Goal: Task Accomplishment & Management: Use online tool/utility

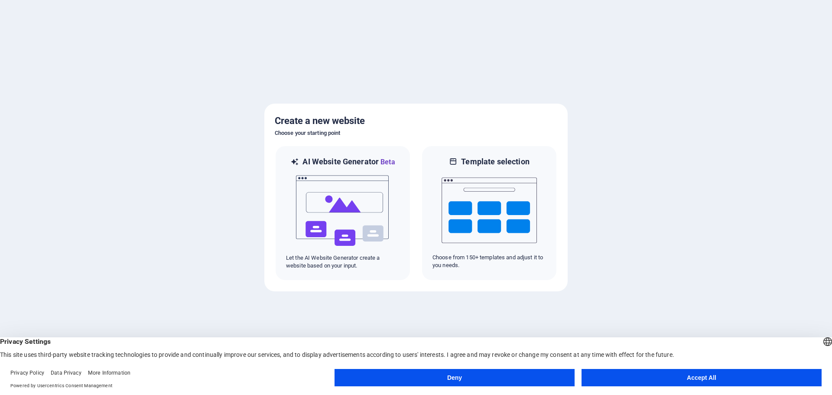
click at [696, 378] on button "Accept All" at bounding box center [702, 377] width 240 height 17
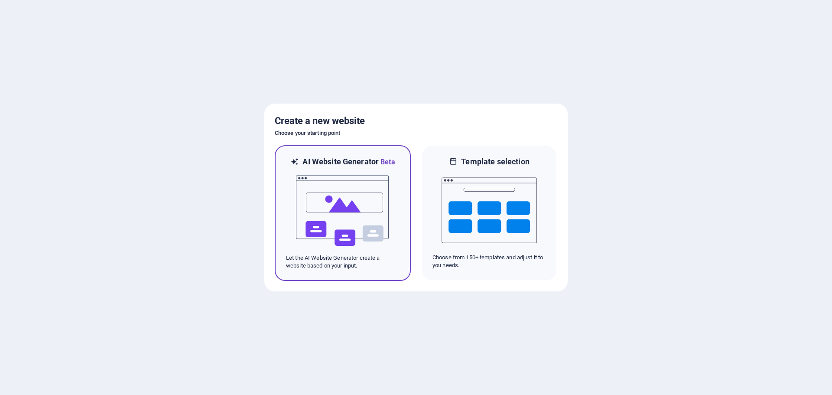
click at [398, 215] on div at bounding box center [343, 210] width 114 height 87
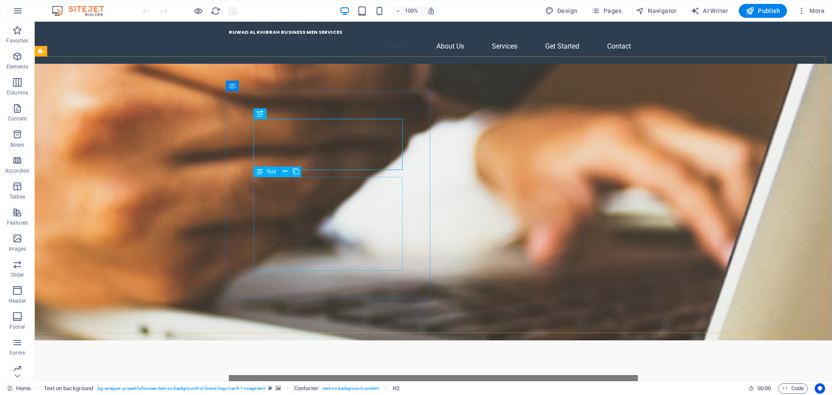
click at [271, 173] on span "Text" at bounding box center [272, 171] width 10 height 5
click at [272, 171] on span "Text" at bounding box center [272, 171] width 10 height 5
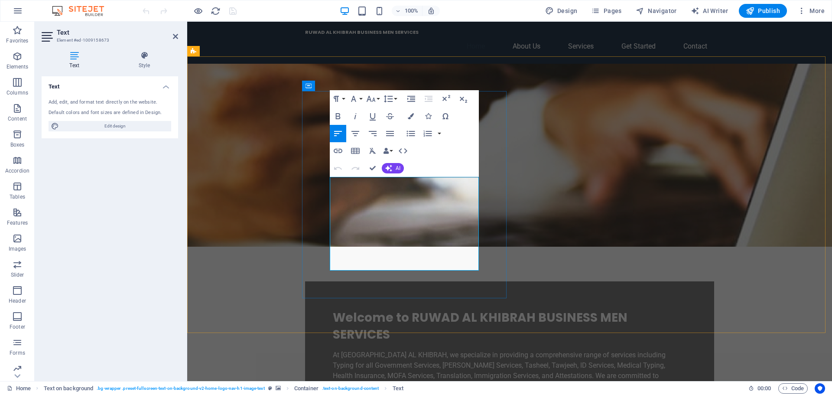
click at [393, 350] on p "At RUWAD AL KHIBRAH, we specialize in providing a comprehensive range of servic…" at bounding box center [510, 371] width 354 height 42
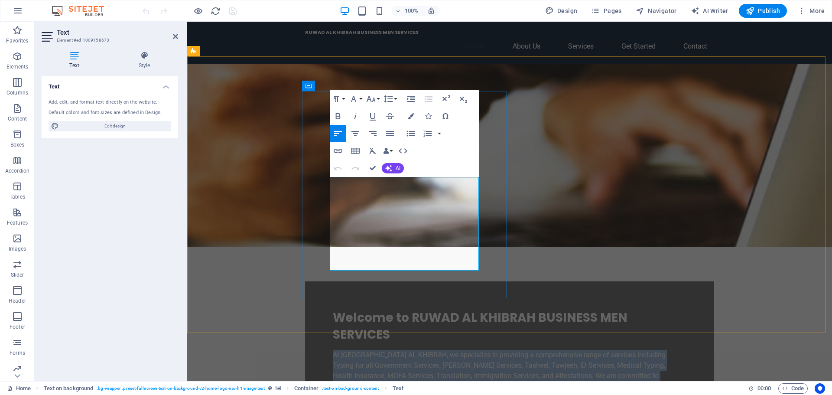
click at [393, 350] on p "At RUWAD AL KHIBRAH, we specialize in providing a comprehensive range of servic…" at bounding box center [510, 371] width 354 height 42
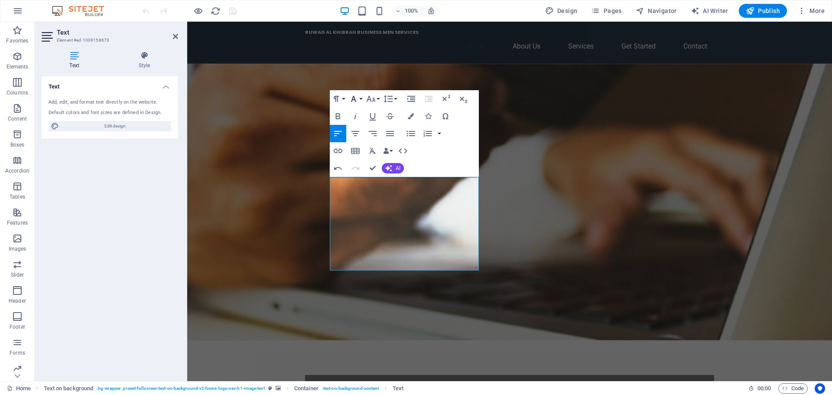
click at [355, 100] on icon "button" at bounding box center [353, 99] width 5 height 6
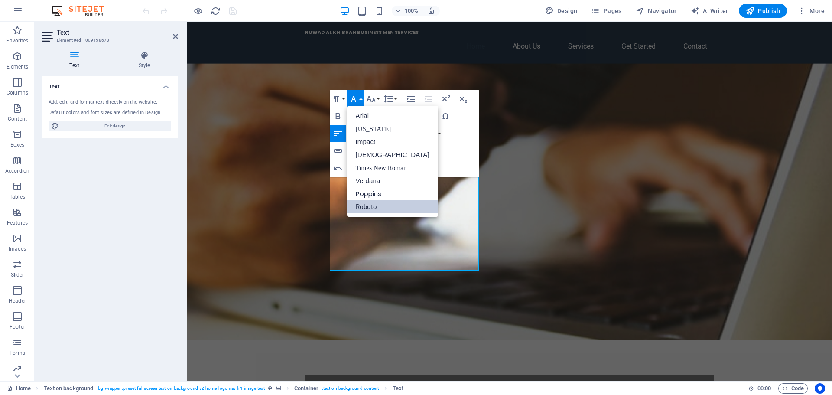
click at [477, 149] on div "Paragraph Format Normal Heading 1 Heading 2 Heading 3 Heading 4 Heading 5 Headi…" at bounding box center [404, 133] width 149 height 87
click at [355, 97] on icon "button" at bounding box center [354, 99] width 10 height 10
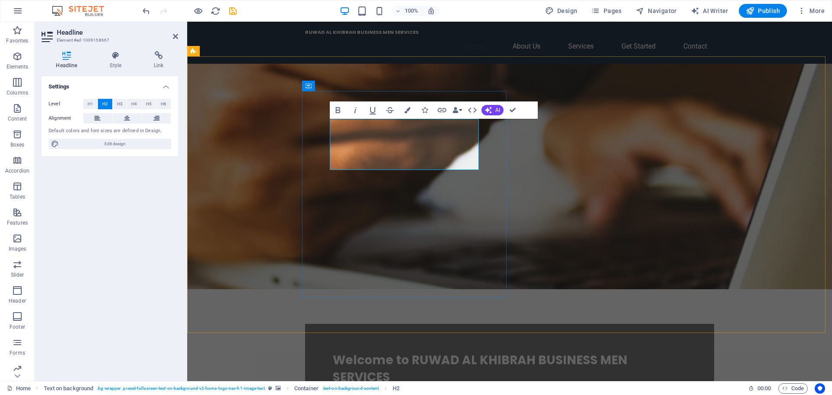
click at [407, 352] on span "Welcome to RUWAD AL KHIBRAH BUSINESS MEN SERVICES" at bounding box center [480, 369] width 295 height 34
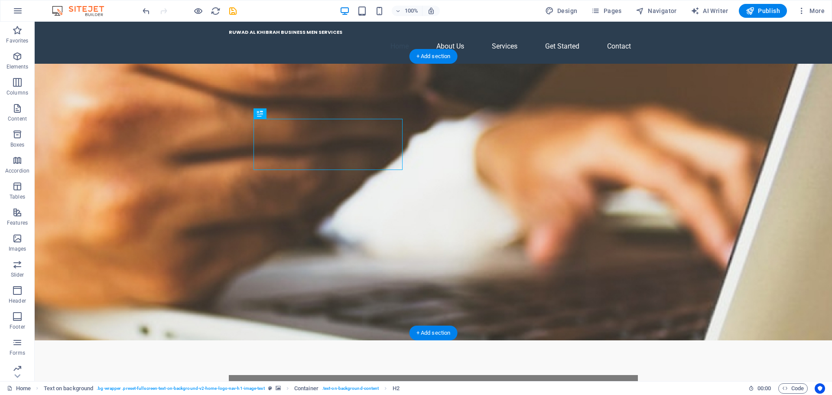
click at [483, 183] on figure at bounding box center [434, 202] width 798 height 277
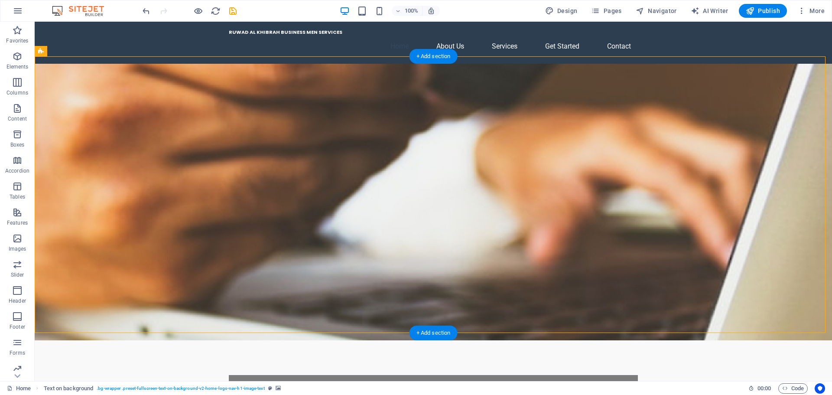
click at [521, 190] on figure at bounding box center [434, 202] width 798 height 277
click at [433, 57] on div "+ Add section" at bounding box center [434, 56] width 48 height 15
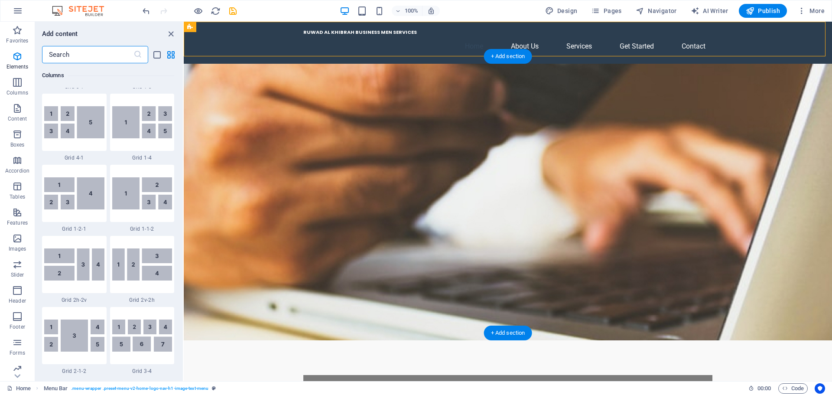
scroll to position [1517, 0]
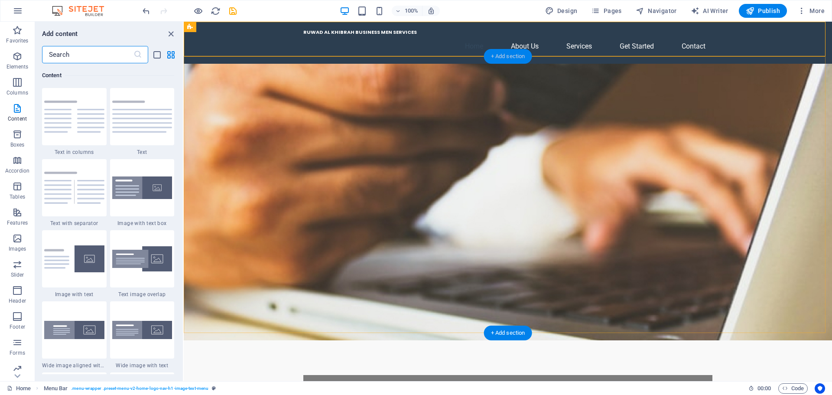
click at [520, 61] on div "+ Add section" at bounding box center [508, 56] width 48 height 15
click at [503, 332] on div "+ Add section" at bounding box center [508, 333] width 48 height 15
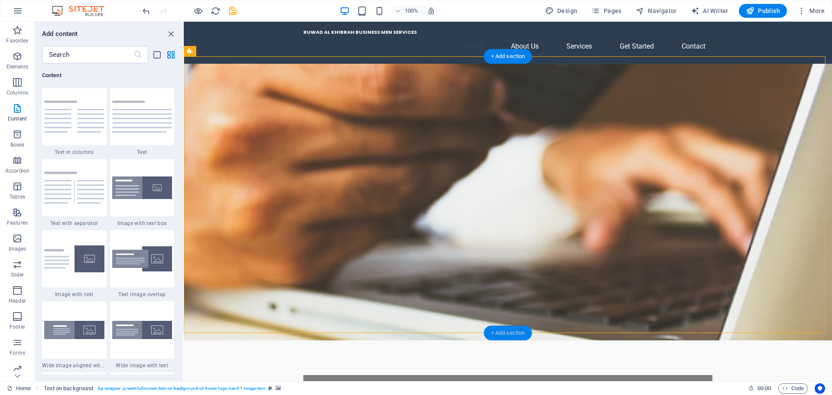
click at [503, 332] on div "+ Add section" at bounding box center [508, 333] width 48 height 15
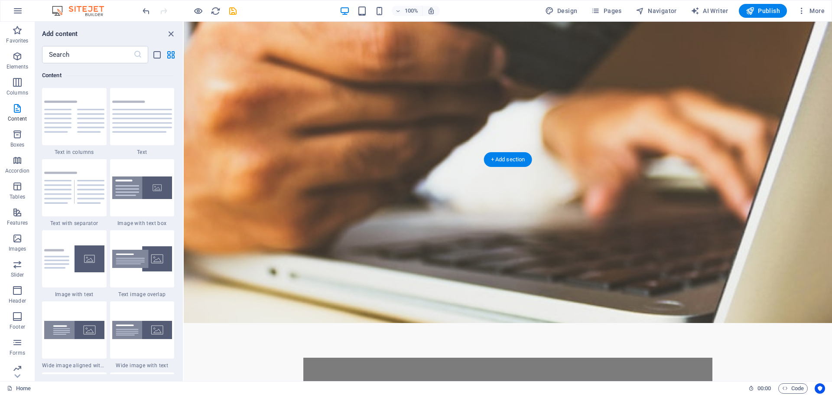
scroll to position [0, 0]
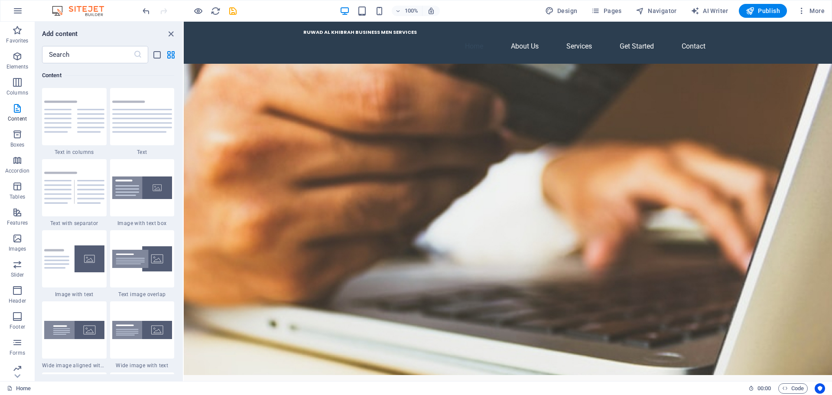
click at [467, 5] on div "100% Design Pages Navigator AI Writer Publish More" at bounding box center [485, 11] width 688 height 14
click at [348, 85] on button at bounding box center [345, 86] width 10 height 10
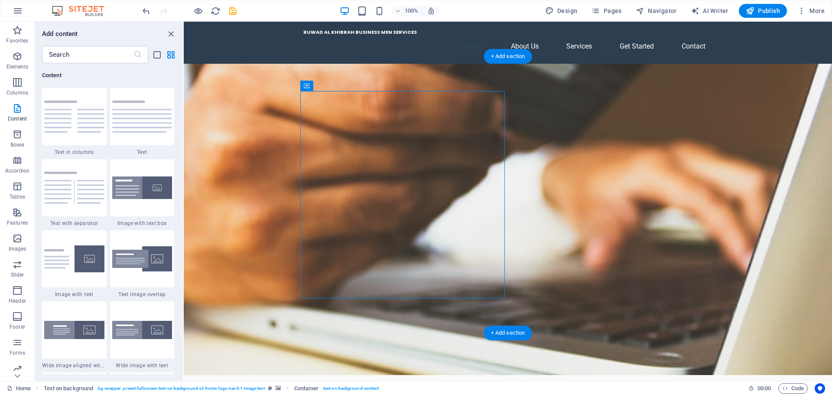
click at [614, 162] on figure at bounding box center [508, 219] width 649 height 311
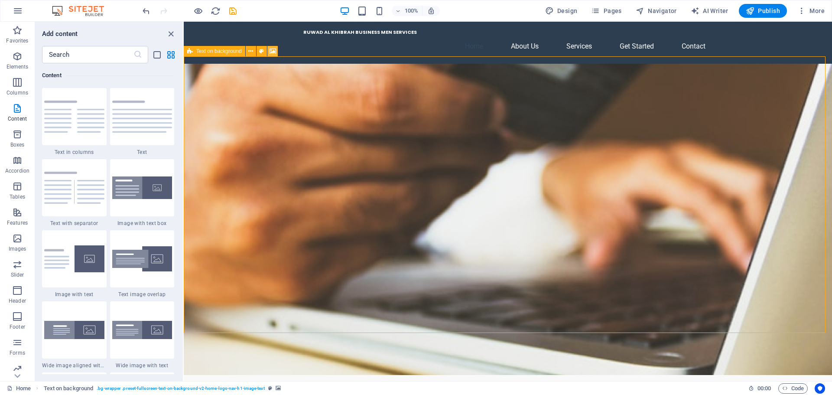
click at [271, 51] on icon at bounding box center [273, 51] width 7 height 9
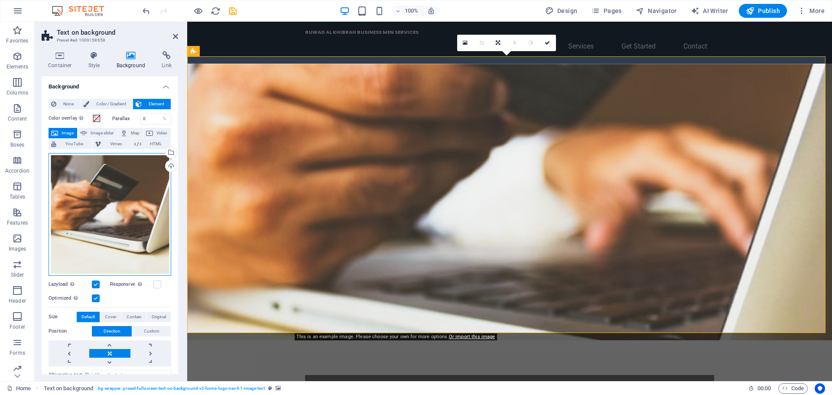
click at [144, 184] on div "Drag files here, click to choose files or select files from Files or our free s…" at bounding box center [110, 214] width 123 height 123
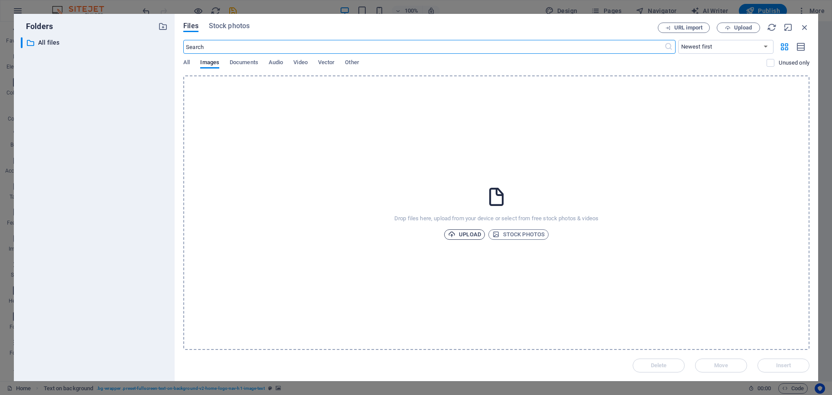
click at [476, 235] on span "Upload" at bounding box center [464, 234] width 33 height 10
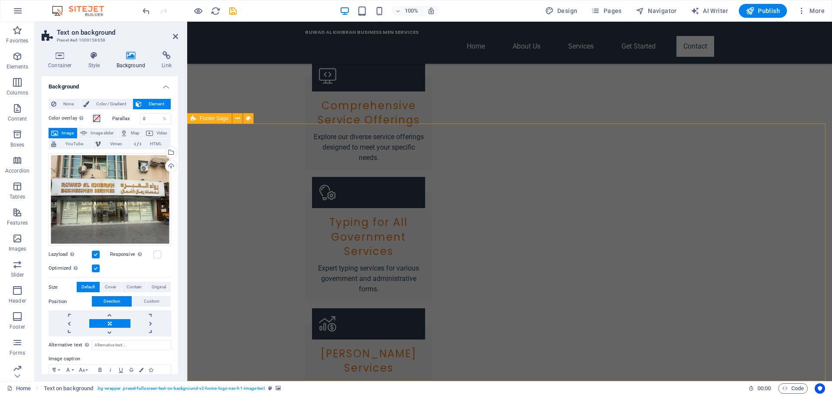
scroll to position [1276, 0]
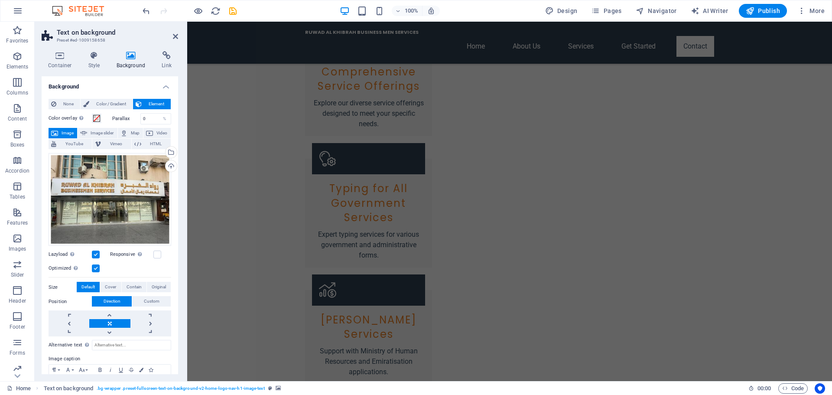
click at [179, 35] on aside "Text on background Preset #ed-1009158658 Container Style Background Link Size H…" at bounding box center [111, 201] width 153 height 359
click at [175, 37] on icon at bounding box center [175, 36] width 5 height 7
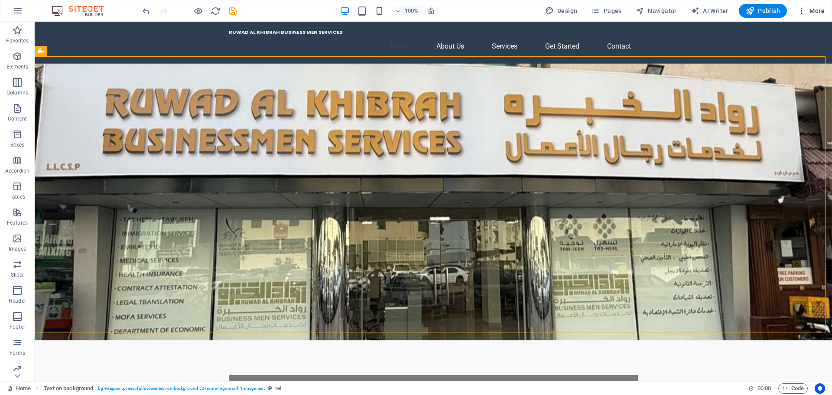
click at [817, 10] on span "More" at bounding box center [811, 11] width 27 height 9
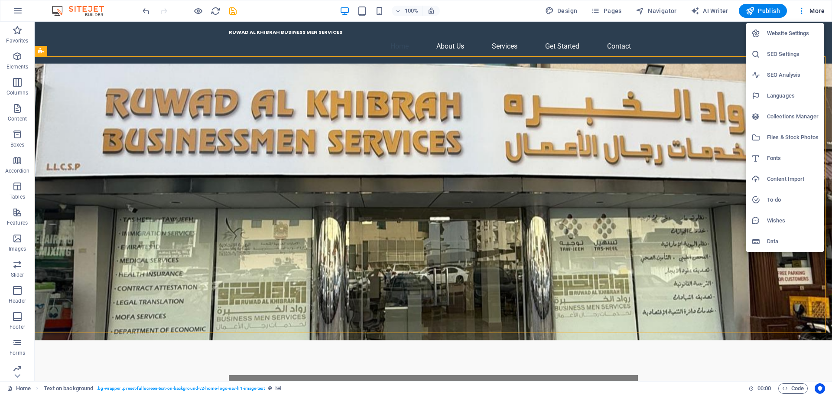
click at [802, 10] on div at bounding box center [416, 197] width 832 height 395
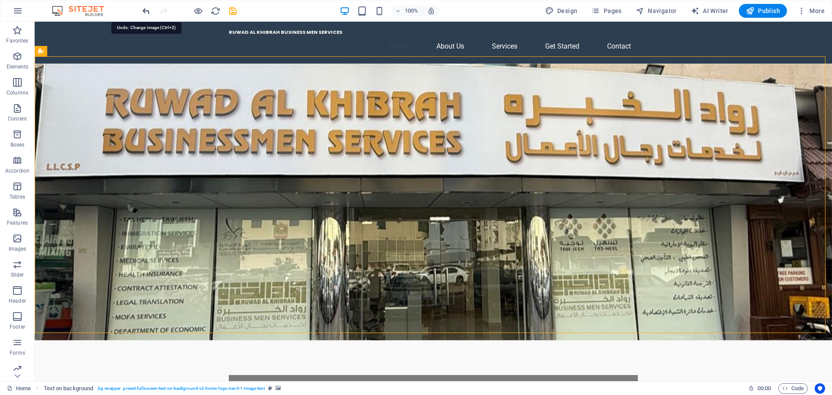
click at [150, 12] on icon "undo" at bounding box center [146, 11] width 10 height 10
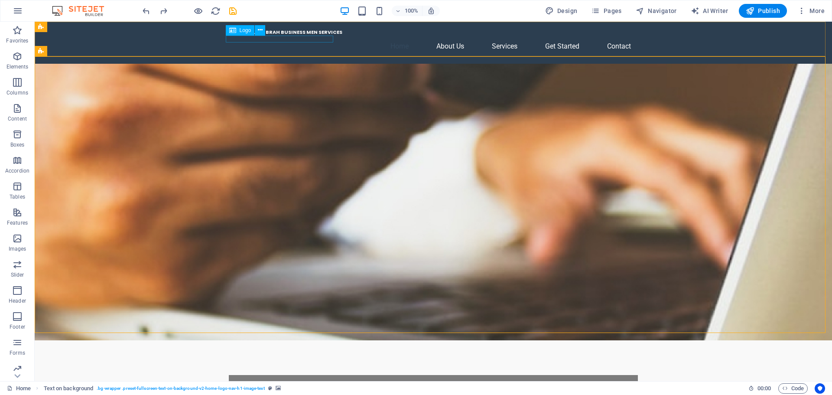
click at [235, 30] on icon at bounding box center [232, 30] width 7 height 10
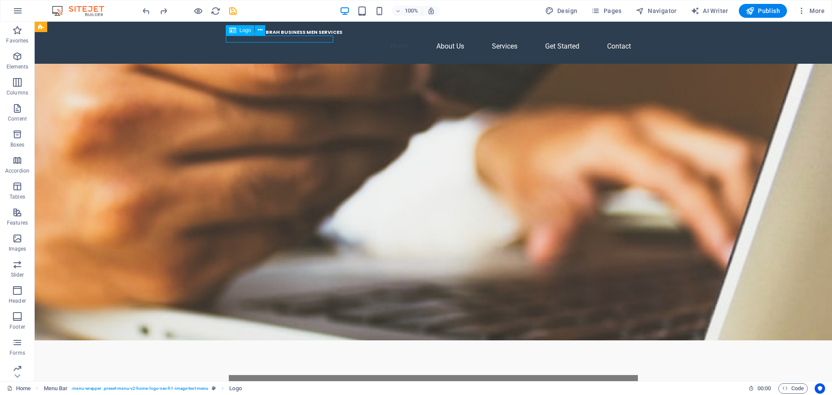
click at [235, 30] on icon at bounding box center [232, 30] width 7 height 10
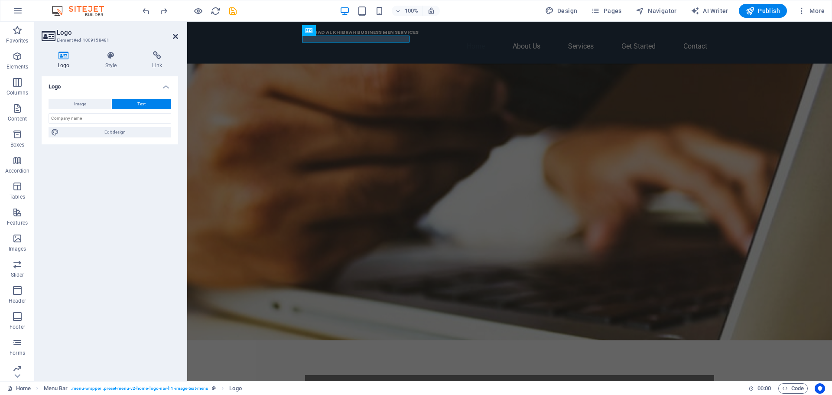
click at [173, 36] on icon at bounding box center [175, 36] width 5 height 7
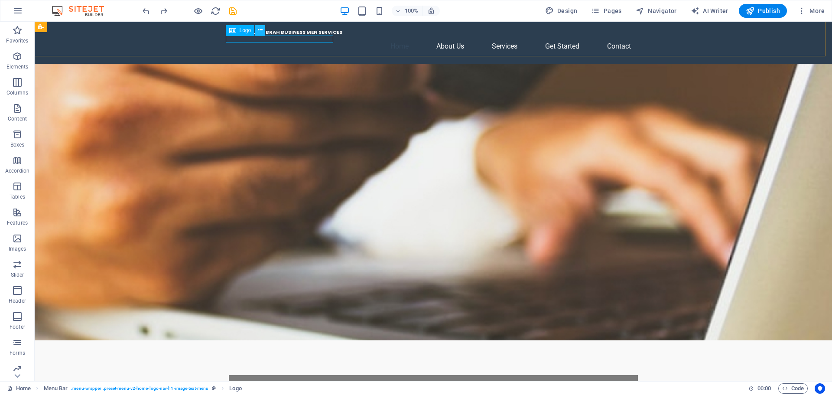
click at [261, 29] on icon at bounding box center [260, 30] width 5 height 9
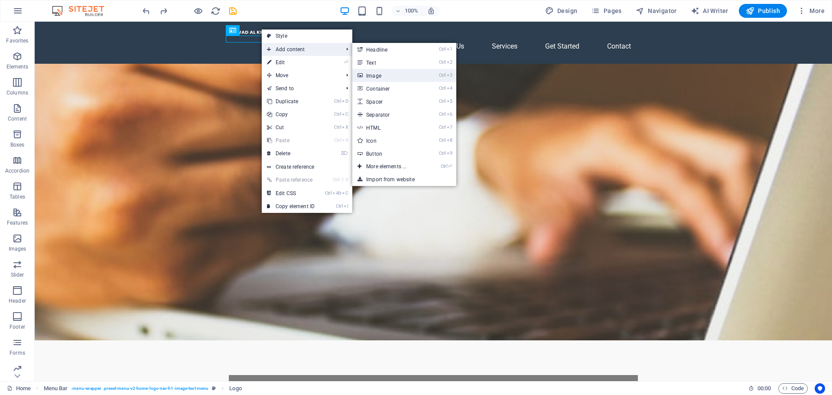
click at [383, 77] on link "Ctrl 3 Image" at bounding box center [388, 75] width 72 height 13
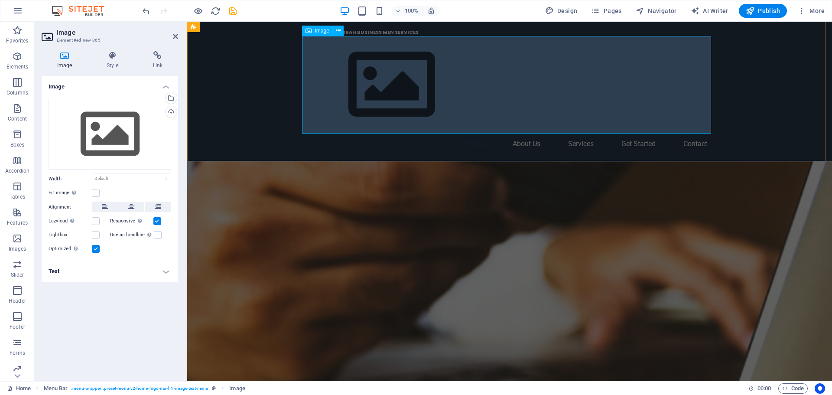
click at [372, 88] on figure at bounding box center [509, 85] width 409 height 98
click at [336, 31] on icon at bounding box center [338, 30] width 5 height 9
click at [146, 121] on div "Drag files here, click to choose files or select files from Files or our free s…" at bounding box center [110, 134] width 123 height 71
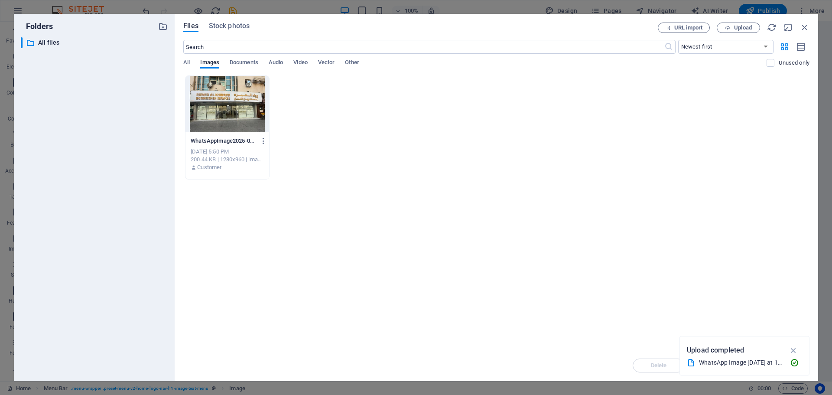
click at [249, 121] on div at bounding box center [228, 104] width 84 height 56
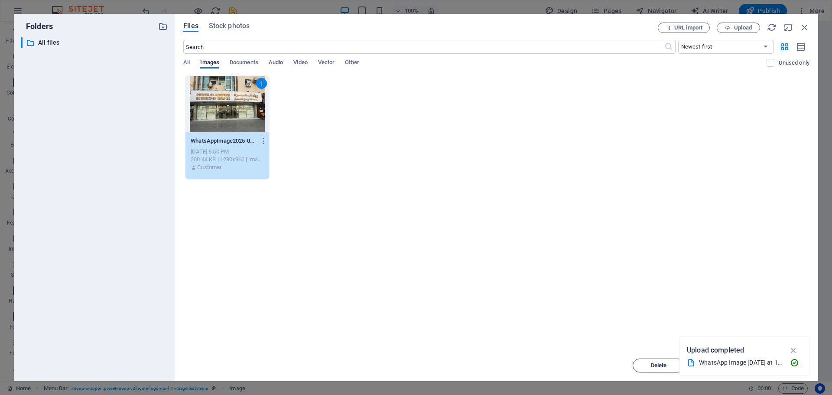
click at [652, 365] on span "Delete" at bounding box center [659, 365] width 16 height 5
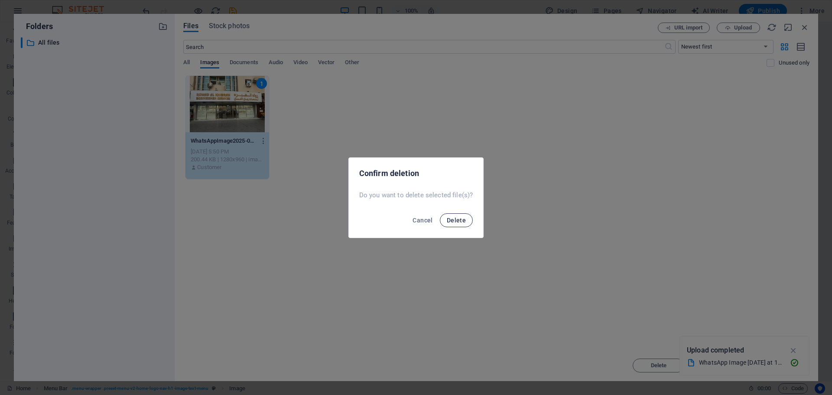
click at [449, 222] on span "Delete" at bounding box center [456, 220] width 19 height 7
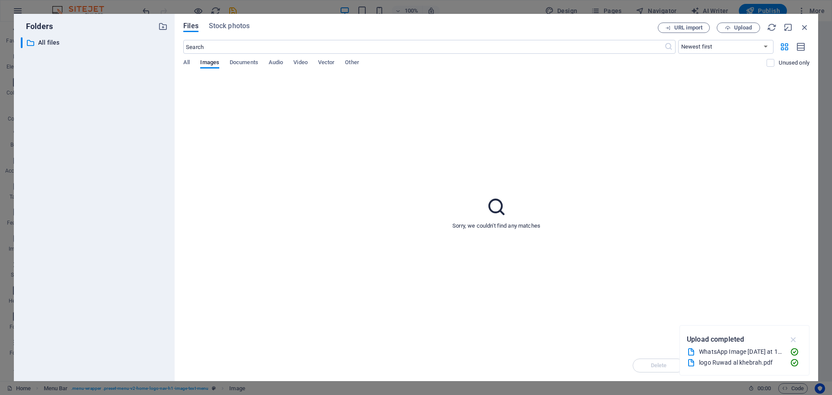
click at [796, 338] on icon "button" at bounding box center [794, 340] width 10 height 10
click at [476, 242] on div "Sorry, we couldn't find any matches" at bounding box center [496, 212] width 626 height 274
click at [774, 27] on icon "button" at bounding box center [772, 28] width 10 height 10
click at [741, 26] on span "Upload" at bounding box center [743, 27] width 18 height 5
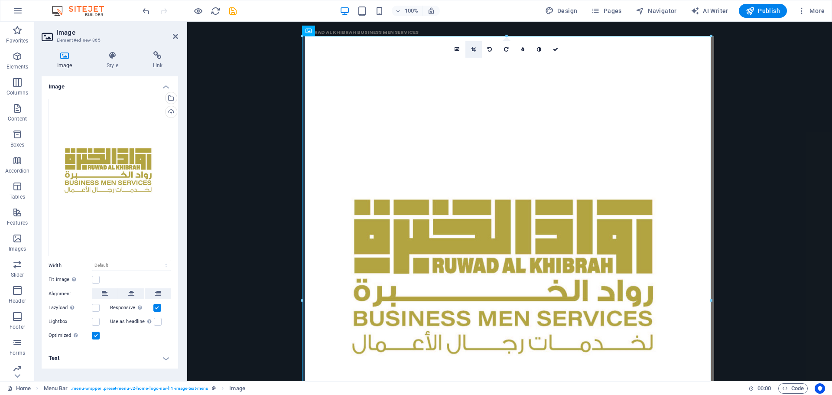
click at [475, 50] on icon at bounding box center [473, 49] width 5 height 5
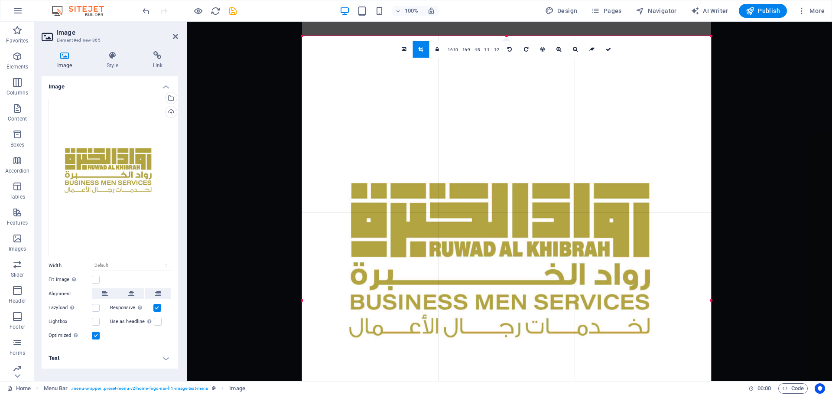
drag, startPoint x: 467, startPoint y: 129, endPoint x: 469, endPoint y: 112, distance: 16.5
click at [469, 112] on div at bounding box center [506, 285] width 409 height 530
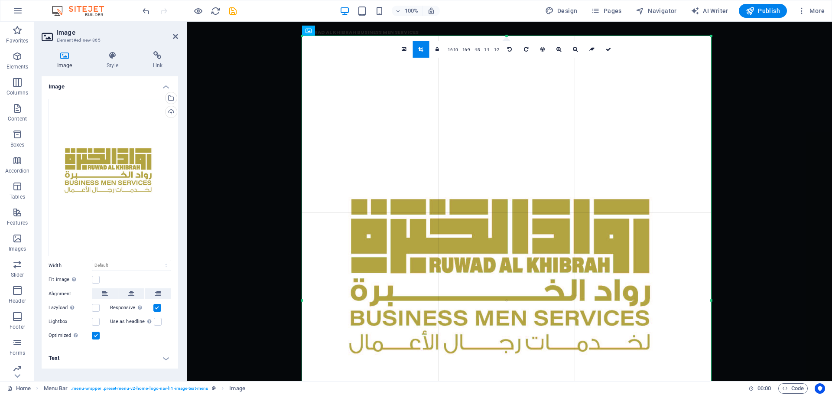
drag, startPoint x: 301, startPoint y: 37, endPoint x: 298, endPoint y: 117, distance: 80.3
click at [302, 117] on div "180 170 160 150 140 130 120 110 100 90 80 70 60 50 40 30 20 10 0 -10 -20 -30 -4…" at bounding box center [506, 300] width 409 height 529
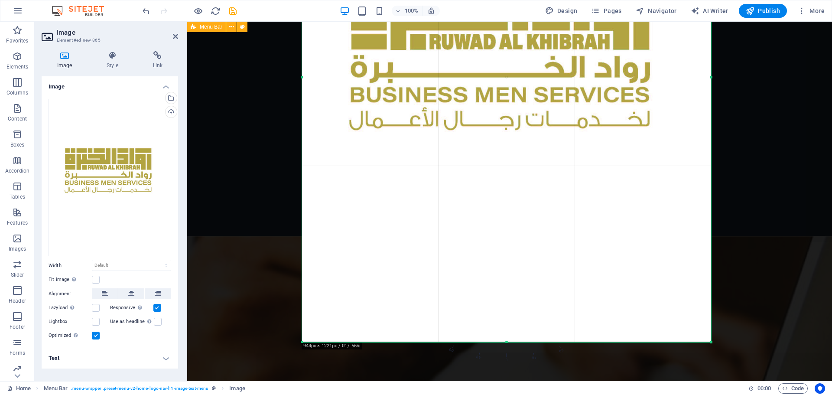
scroll to position [390, 0]
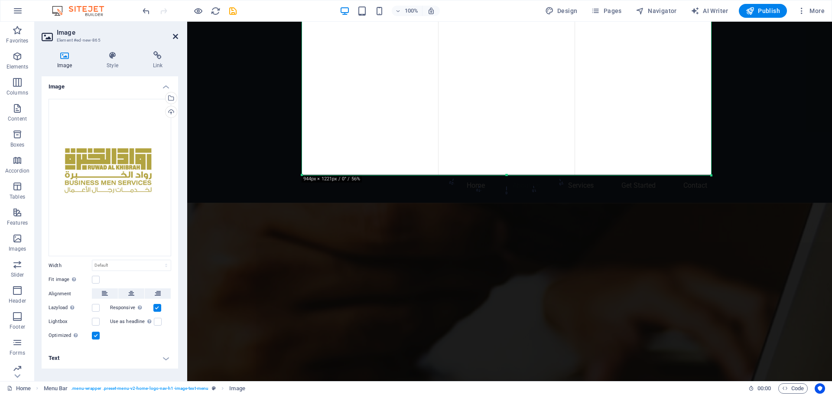
click at [174, 33] on icon at bounding box center [175, 36] width 5 height 7
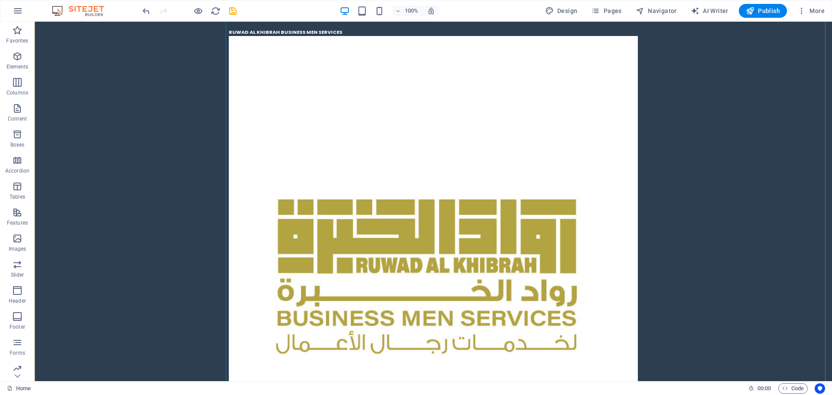
scroll to position [867, 0]
